Goal: Task Accomplishment & Management: Use online tool/utility

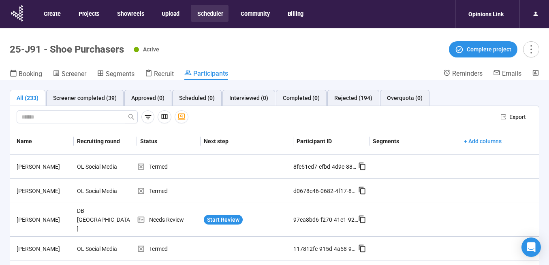
click at [216, 12] on button "Scheduler" at bounding box center [210, 13] width 38 height 17
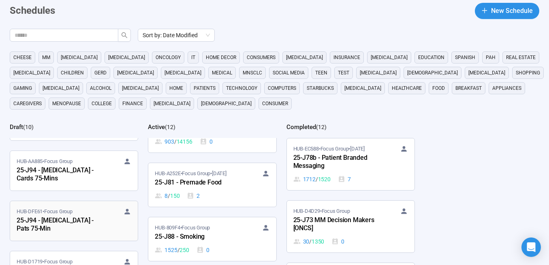
scroll to position [30, 0]
click at [71, 168] on div "25-J94 - [MEDICAL_DATA] - Cards 75-Mins" at bounding box center [61, 174] width 89 height 19
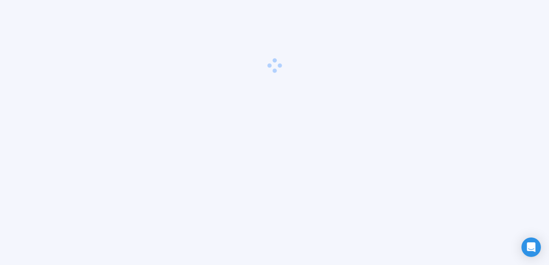
scroll to position [28, 0]
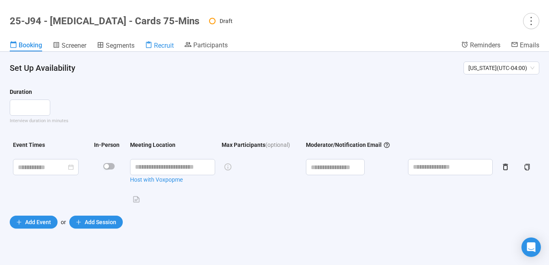
click at [162, 45] on span "Recruit" at bounding box center [164, 46] width 20 height 8
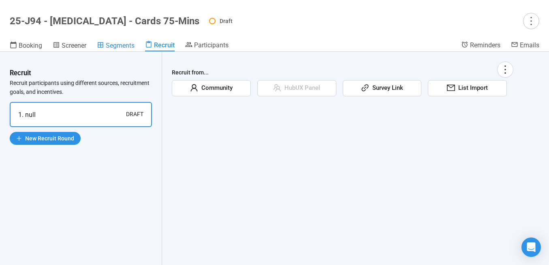
click at [118, 46] on span "Segments" at bounding box center [120, 46] width 29 height 8
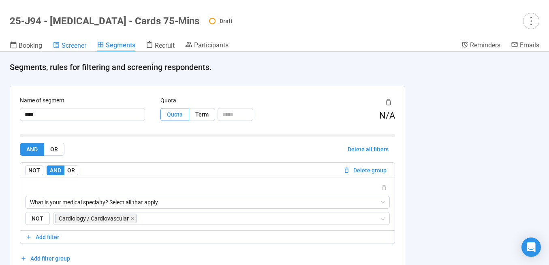
click at [77, 46] on span "Screener" at bounding box center [74, 46] width 25 height 8
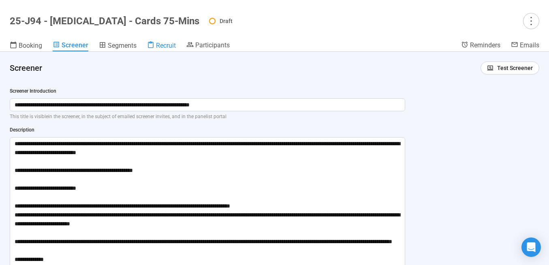
click at [160, 45] on span "Recruit" at bounding box center [166, 46] width 20 height 8
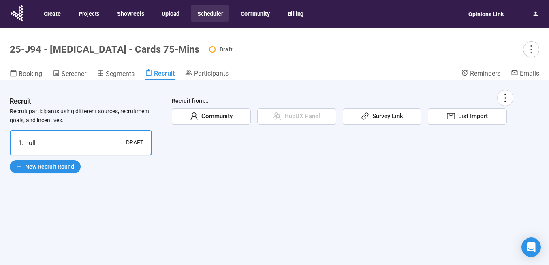
click at [216, 12] on button "Scheduler" at bounding box center [210, 13] width 38 height 17
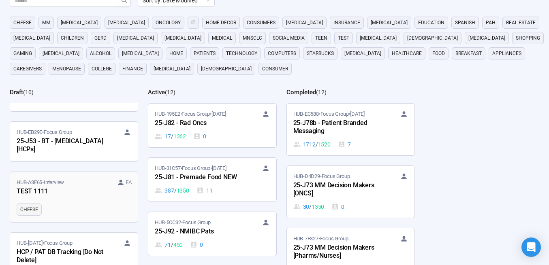
scroll to position [83, 0]
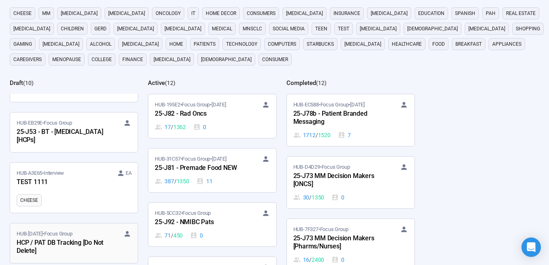
click at [57, 238] on div "HCP / PAT DB Tracking [Do Not Delete]" at bounding box center [61, 247] width 89 height 19
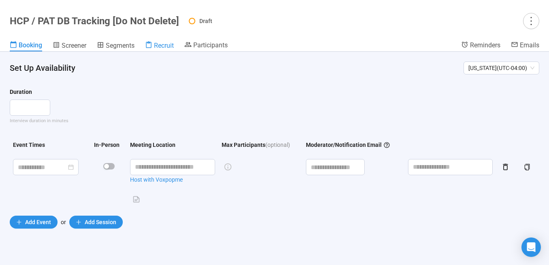
click at [164, 45] on span "Recruit" at bounding box center [164, 46] width 20 height 8
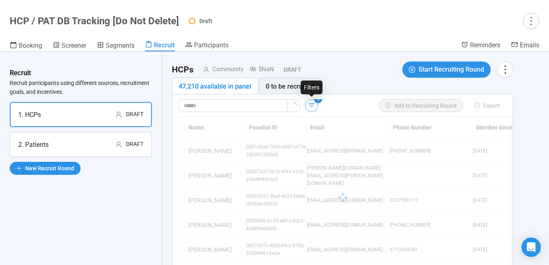
click at [314, 103] on icon "button" at bounding box center [312, 105] width 6 height 4
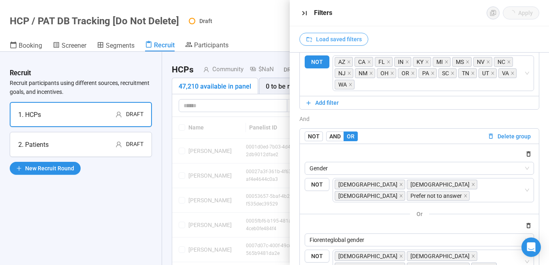
scroll to position [4, 0]
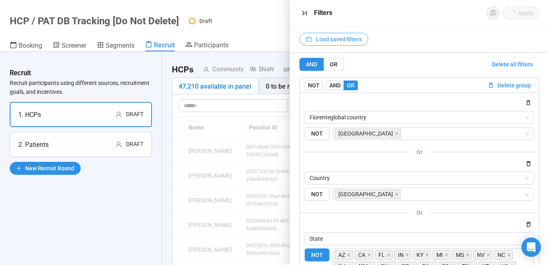
click at [350, 41] on span "Load saved filters" at bounding box center [339, 39] width 46 height 9
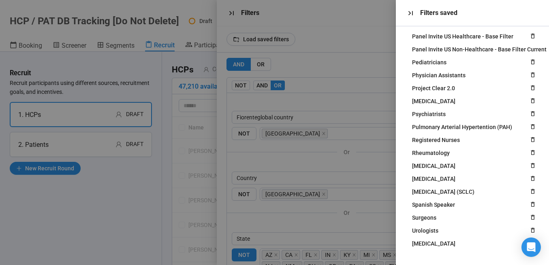
scroll to position [562, 0]
click at [177, 47] on div at bounding box center [274, 132] width 549 height 265
click at [229, 19] on div at bounding box center [274, 132] width 549 height 265
click at [407, 14] on icon "button" at bounding box center [410, 13] width 9 height 9
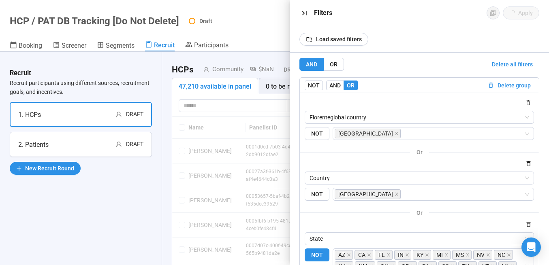
click at [305, 13] on icon "button" at bounding box center [304, 13] width 9 height 9
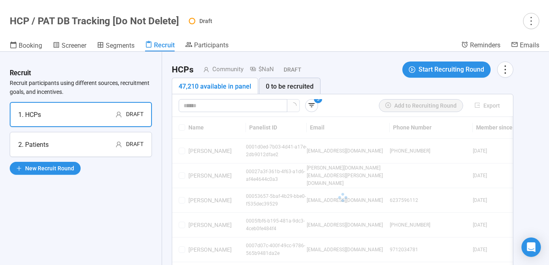
click at [112, 147] on div "Draft" at bounding box center [127, 145] width 32 height 10
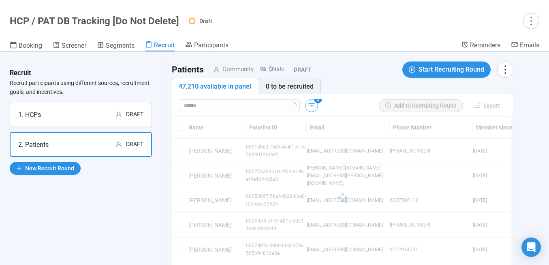
click at [315, 104] on icon "button" at bounding box center [312, 105] width 8 height 8
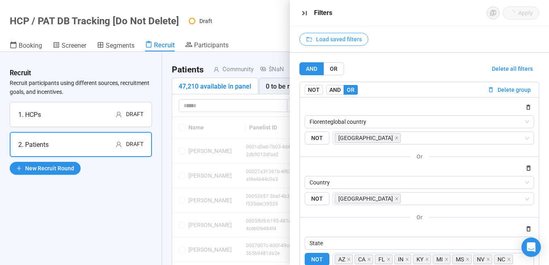
click at [334, 42] on span "Load saved filters" at bounding box center [339, 39] width 46 height 9
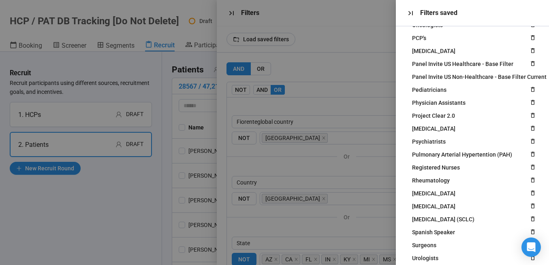
scroll to position [562, 0]
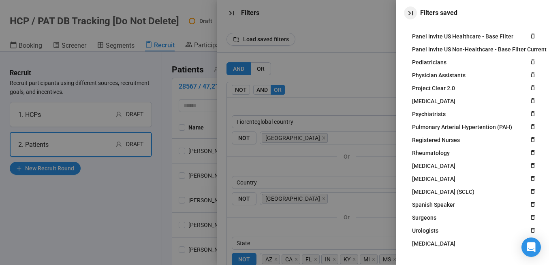
click at [412, 13] on icon "button" at bounding box center [410, 13] width 4 height 4
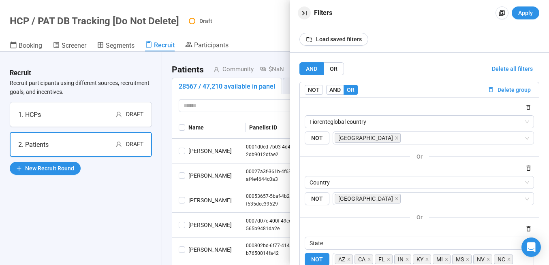
click at [303, 13] on icon "button" at bounding box center [304, 13] width 9 height 9
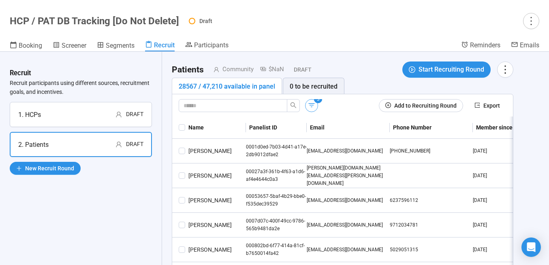
click at [314, 107] on icon "button" at bounding box center [312, 105] width 8 height 8
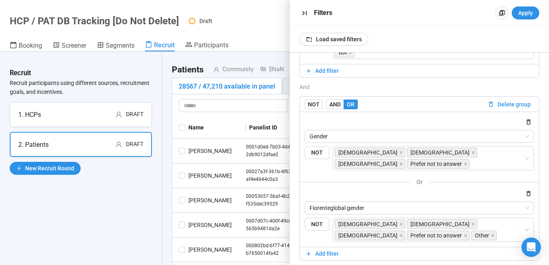
scroll to position [362, 0]
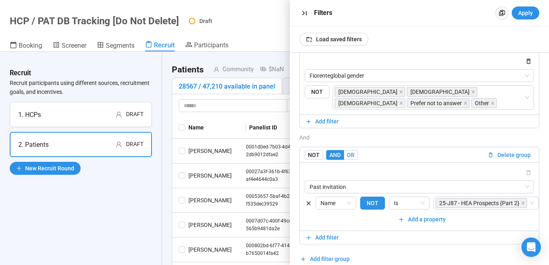
click at [351, 152] on span "OR" at bounding box center [351, 155] width 8 height 6
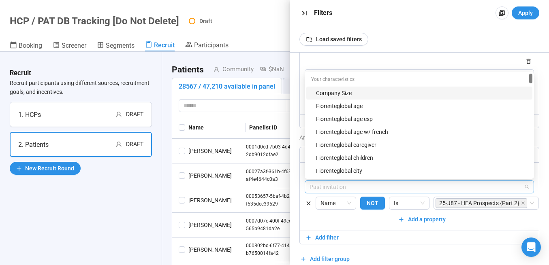
click at [351, 181] on span "Past invitation" at bounding box center [420, 187] width 220 height 12
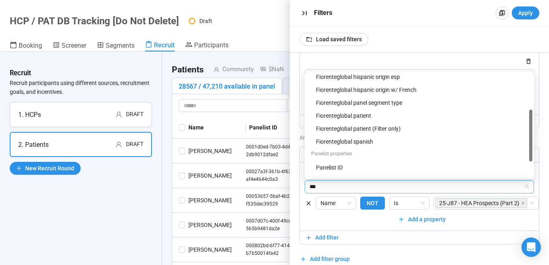
scroll to position [0, 0]
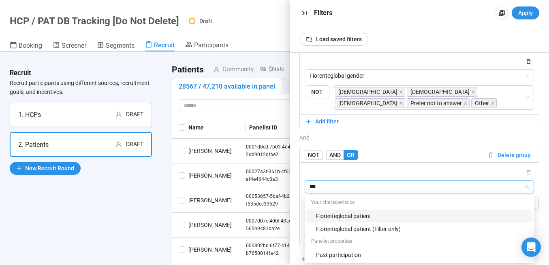
type input "****"
click at [352, 212] on div "Fiorenteglobal patient" at bounding box center [422, 216] width 212 height 9
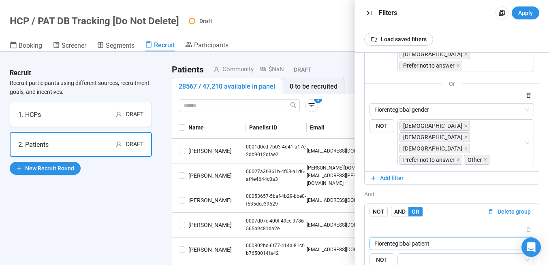
scroll to position [369, 0]
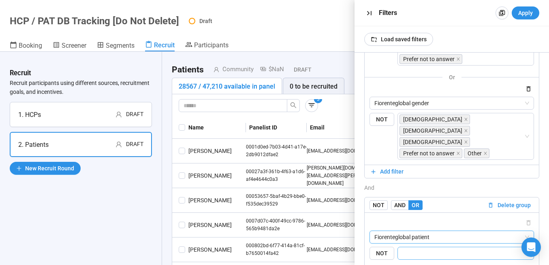
click at [404, 249] on input "search" at bounding box center [463, 254] width 121 height 10
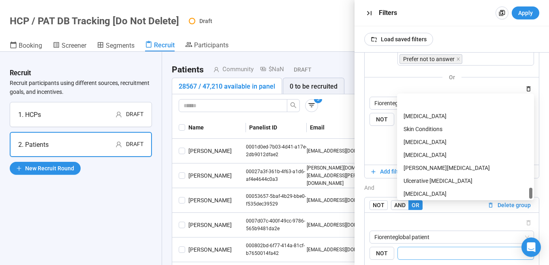
scroll to position [1089, 0]
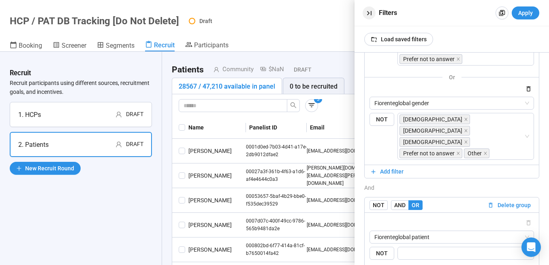
click at [366, 12] on icon "button" at bounding box center [369, 13] width 9 height 9
